Goal: Task Accomplishment & Management: Use online tool/utility

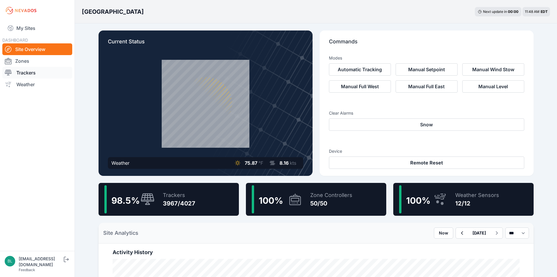
drag, startPoint x: 0, startPoint y: 0, endPoint x: 33, endPoint y: 71, distance: 78.0
click at [33, 70] on link "Trackers" at bounding box center [37, 73] width 70 height 12
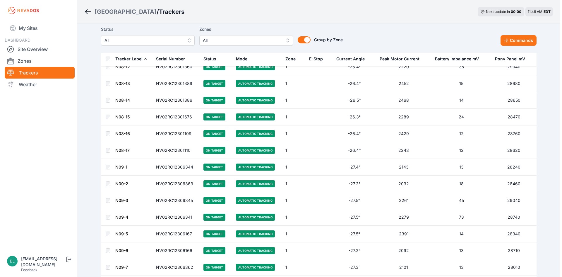
scroll to position [380, 0]
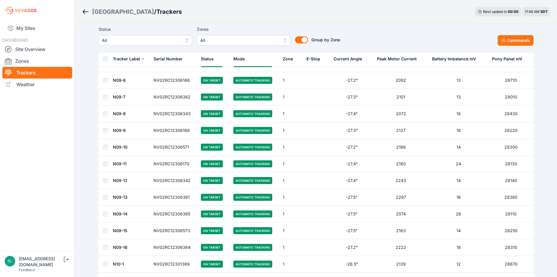
click at [224, 40] on span "All" at bounding box center [239, 40] width 78 height 7
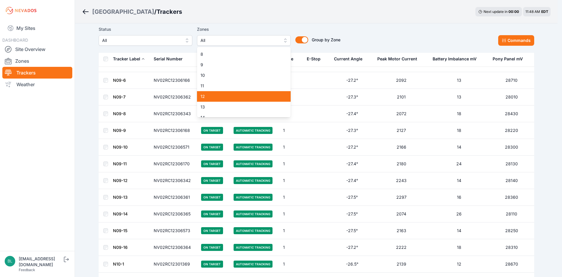
scroll to position [59, 0]
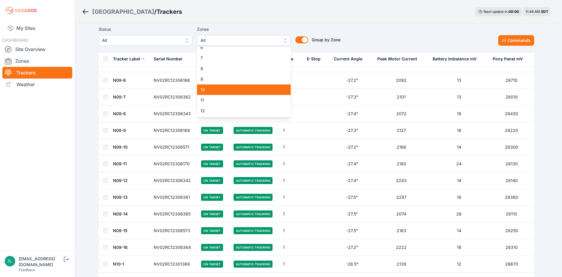
click at [231, 90] on span "10" at bounding box center [240, 90] width 80 height 6
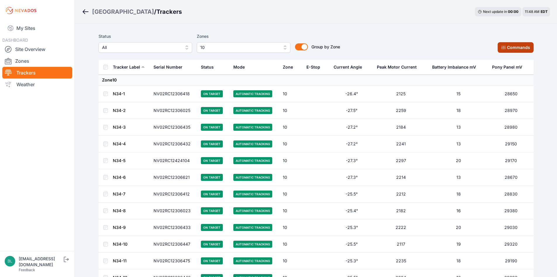
click at [523, 46] on button "Commands" at bounding box center [516, 47] width 36 height 11
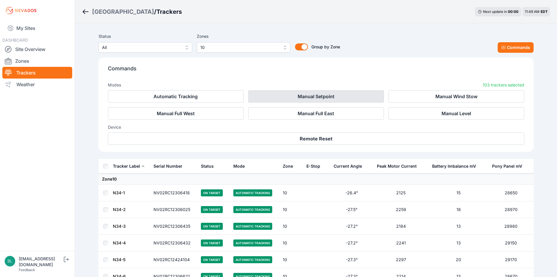
click at [273, 97] on button "Manual Setpoint" at bounding box center [316, 96] width 136 height 12
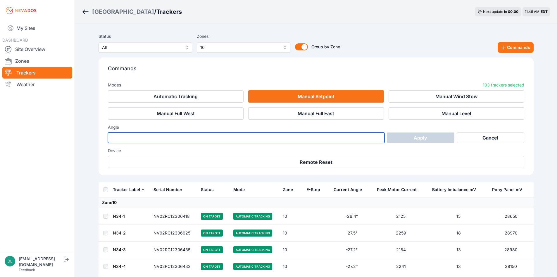
click at [304, 140] on input "number" at bounding box center [246, 137] width 277 height 11
type input "***"
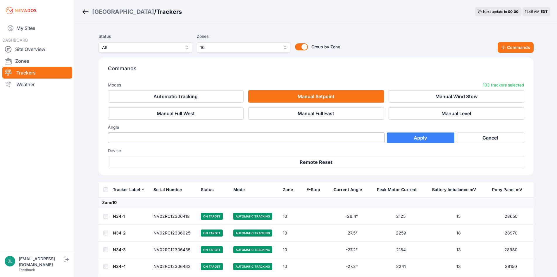
click at [389, 138] on button "Apply" at bounding box center [421, 137] width 68 height 11
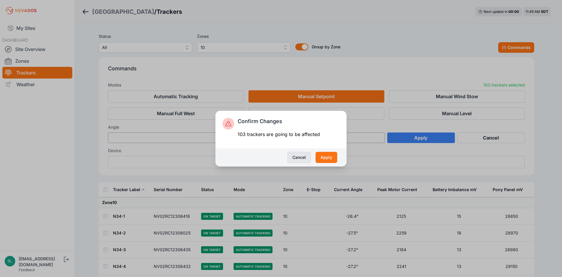
click at [304, 159] on button "Cancel" at bounding box center [298, 157] width 23 height 11
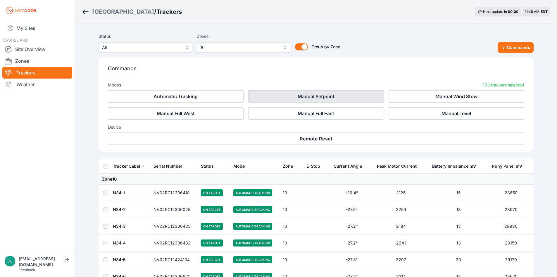
click at [327, 93] on button "Manual Setpoint" at bounding box center [316, 96] width 136 height 12
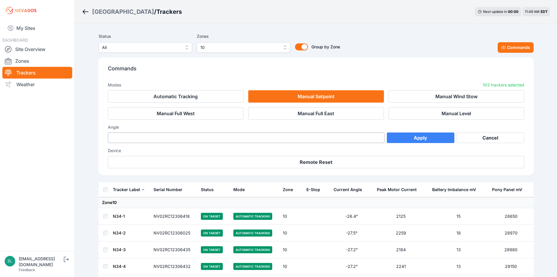
click at [422, 136] on button "Apply" at bounding box center [421, 137] width 68 height 11
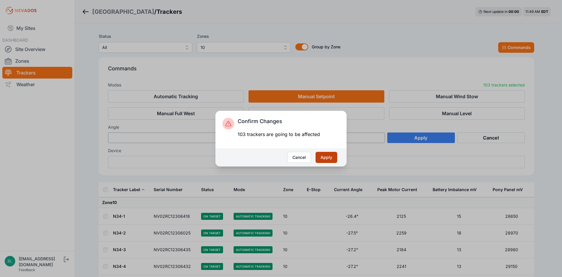
click at [326, 160] on button "Apply" at bounding box center [326, 157] width 22 height 11
